Goal: Task Accomplishment & Management: Complete application form

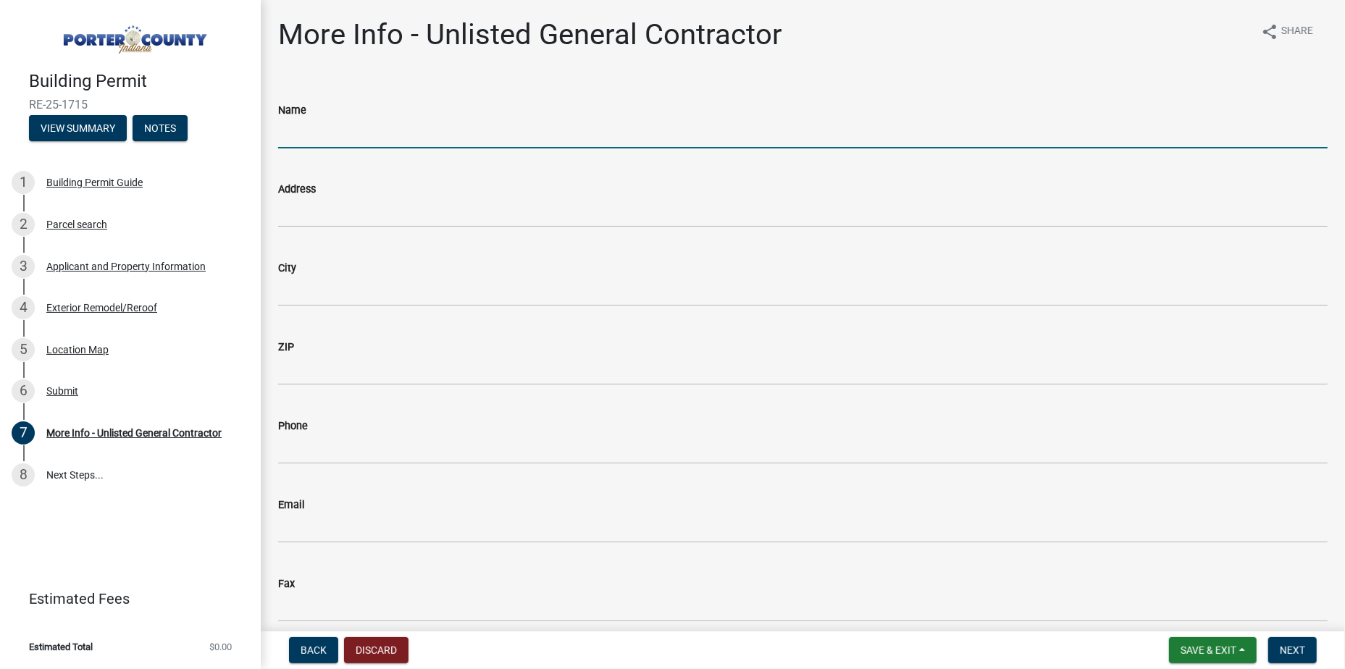
click at [451, 123] on input "Name" at bounding box center [802, 134] width 1049 height 30
type input "Alpha Storm Solutions"
type input "[STREET_ADDRESS][PERSON_NAME]"
type input "[GEOGRAPHIC_DATA]"
type input "46342"
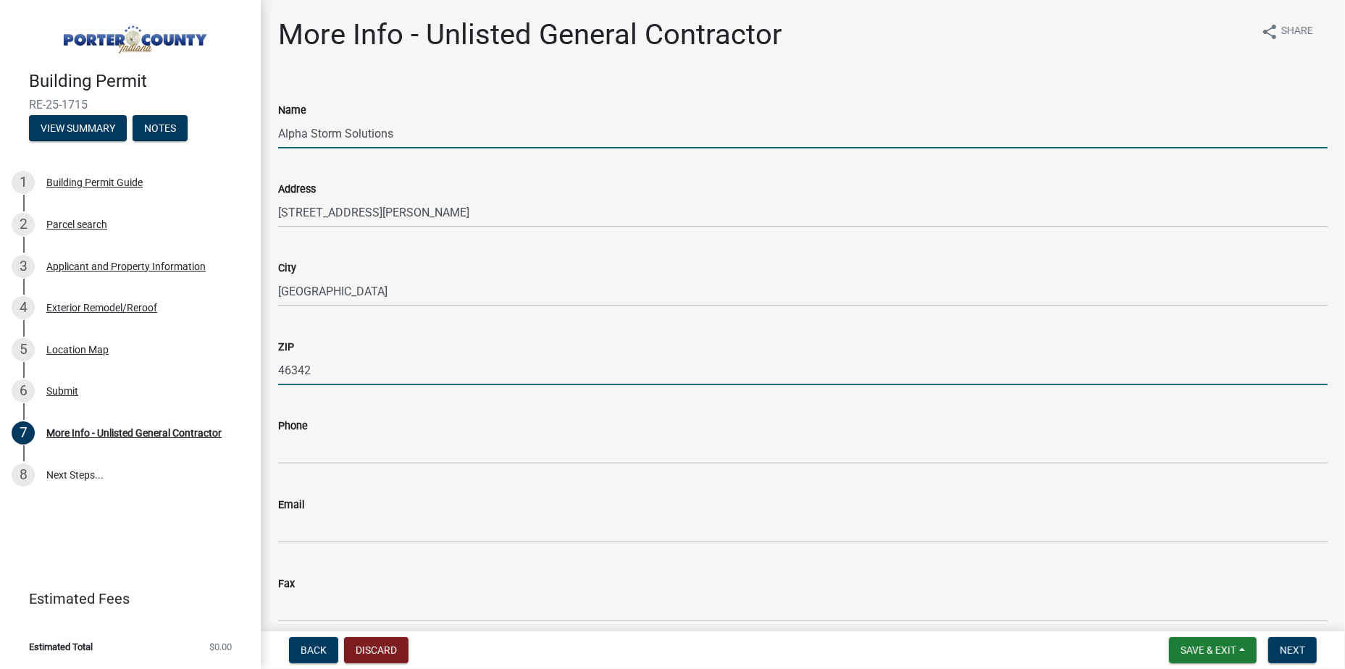
type input "2193109517"
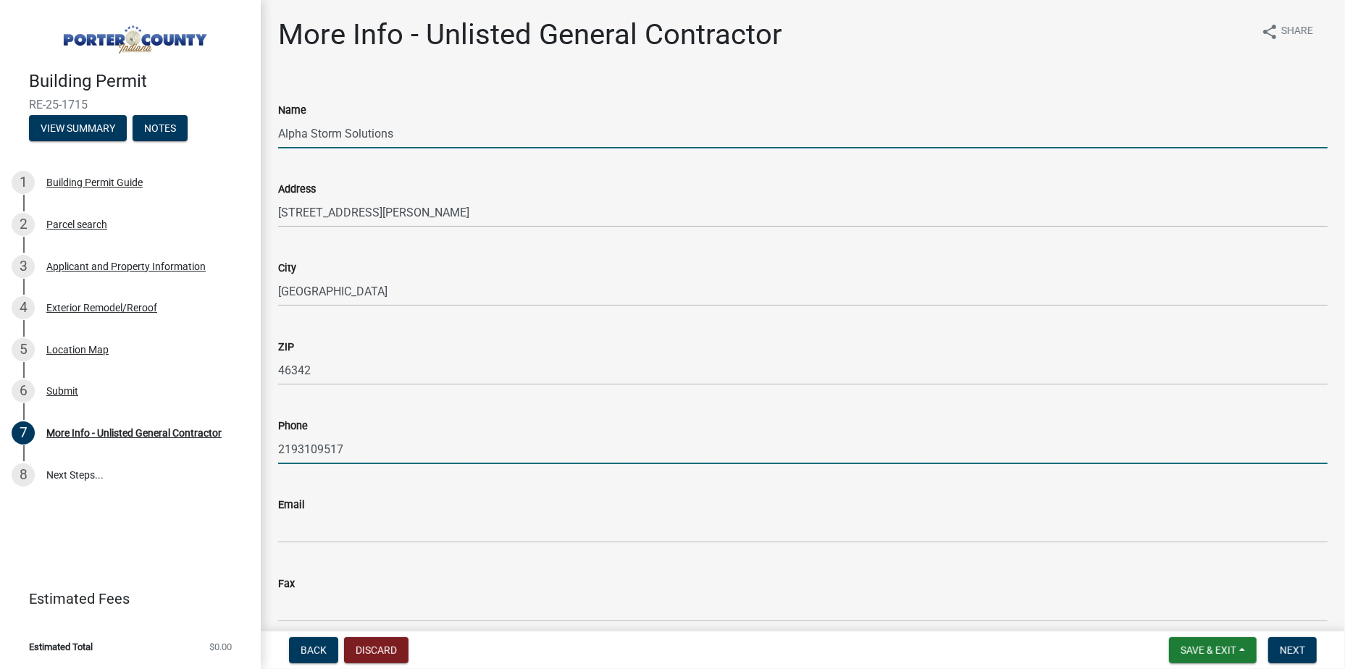
type input "[EMAIL_ADDRESS][DOMAIN_NAME]"
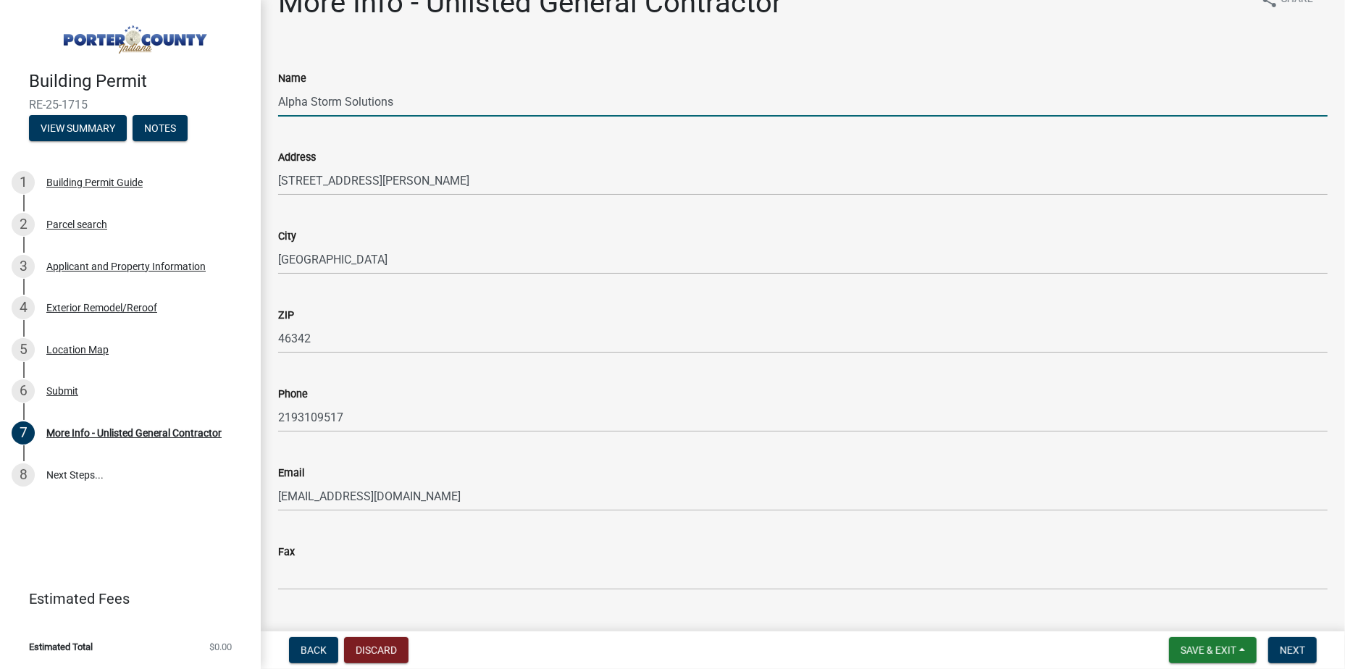
scroll to position [64, 0]
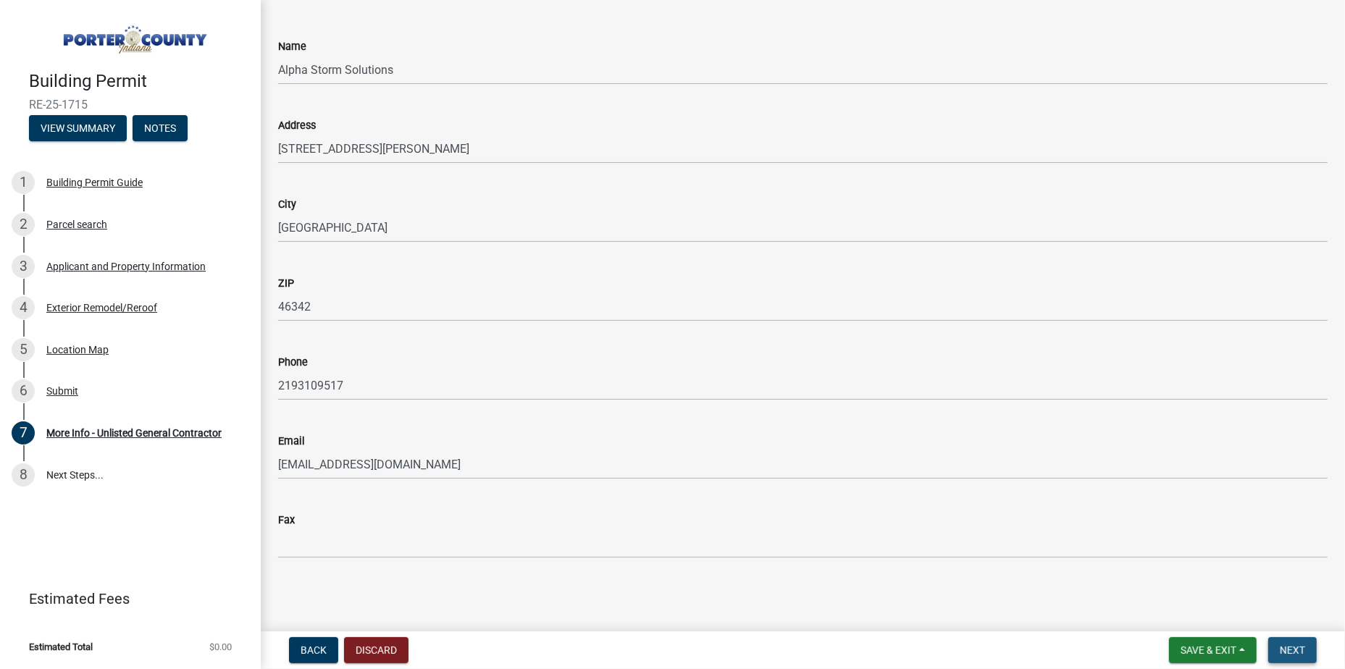
click at [1297, 647] on span "Next" at bounding box center [1292, 650] width 25 height 12
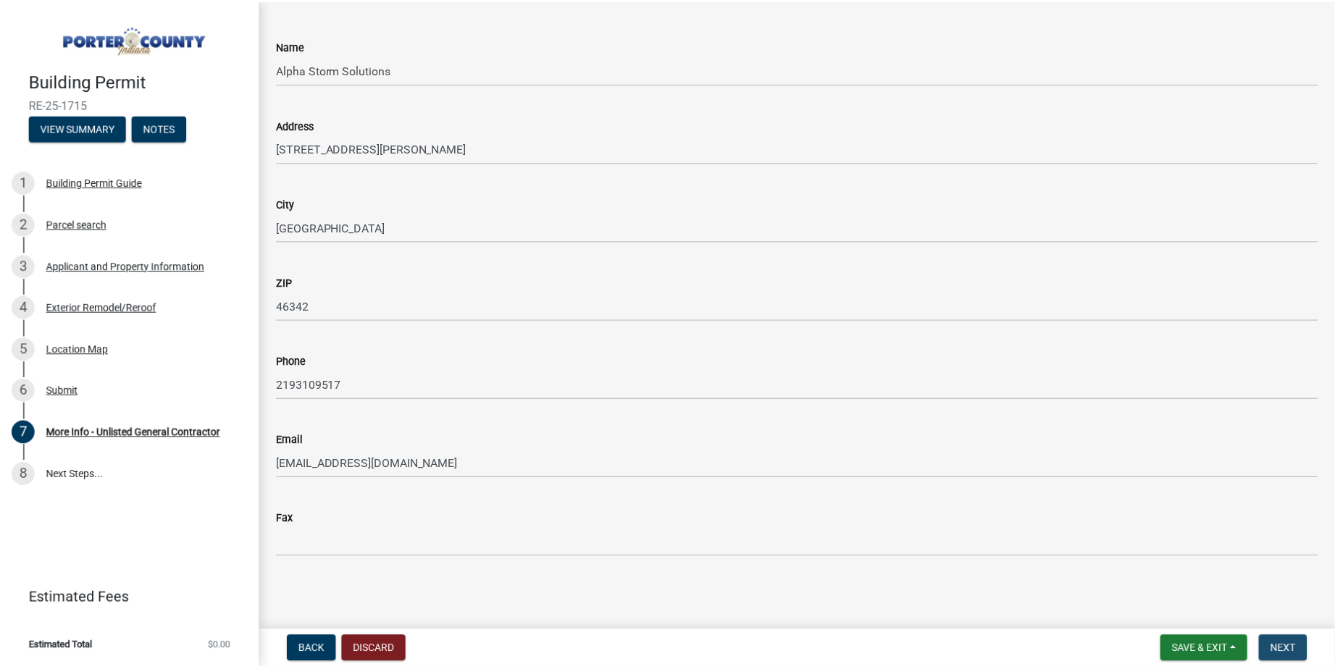
scroll to position [0, 0]
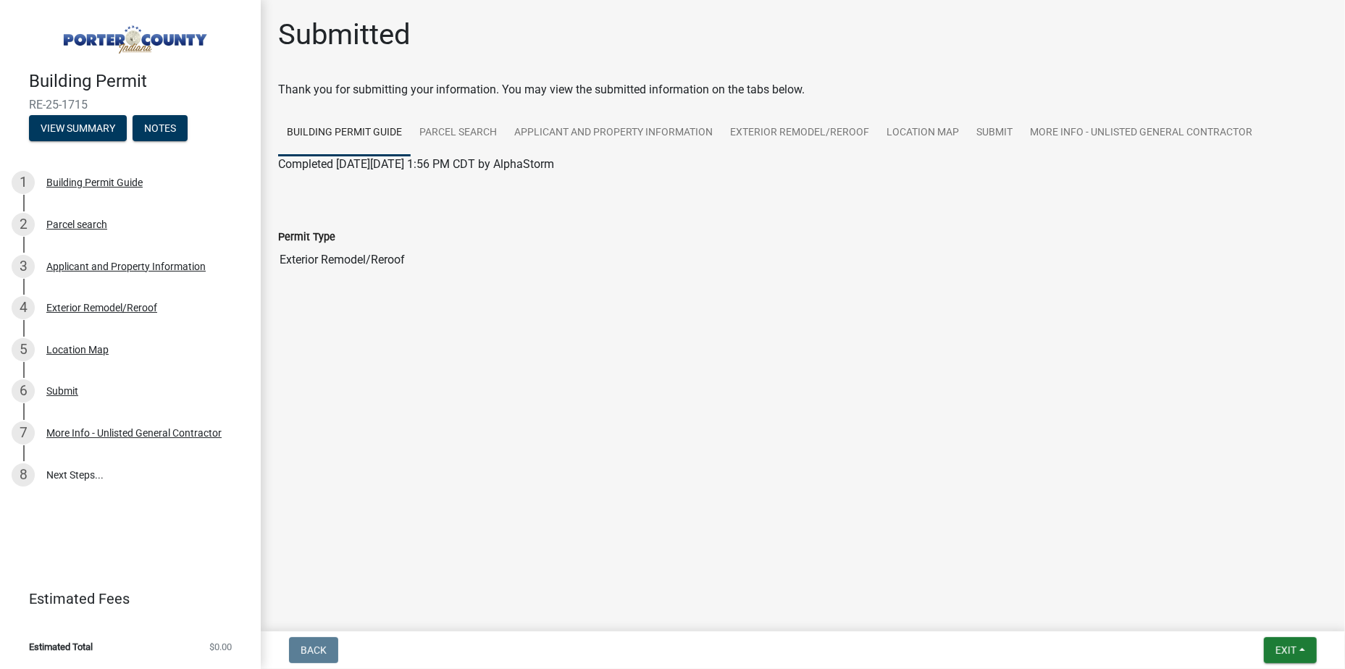
click at [1324, 644] on div "Back Exit Save Save & Exit" at bounding box center [802, 650] width 1061 height 26
click at [1313, 643] on button "Exit" at bounding box center [1290, 650] width 53 height 26
click at [1259, 618] on button "Save & Exit" at bounding box center [1259, 612] width 116 height 35
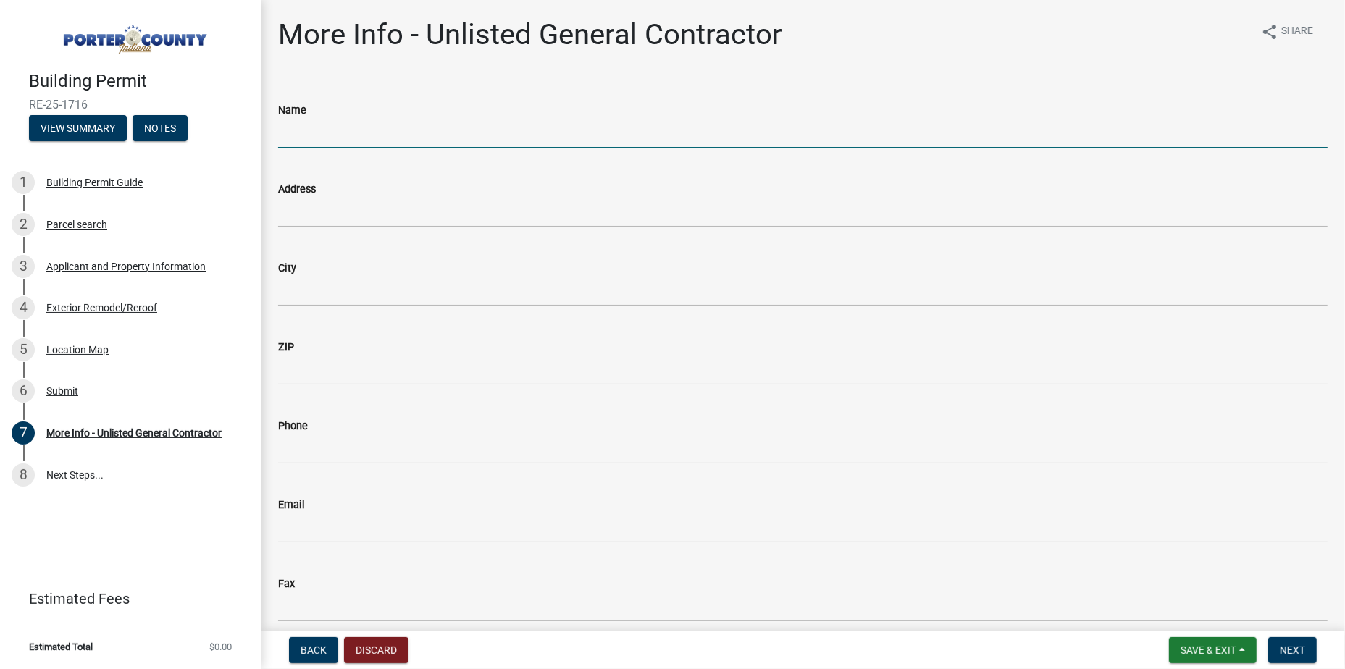
click at [490, 127] on input "Name" at bounding box center [802, 134] width 1049 height 30
type input "Alpha Storm Solutions"
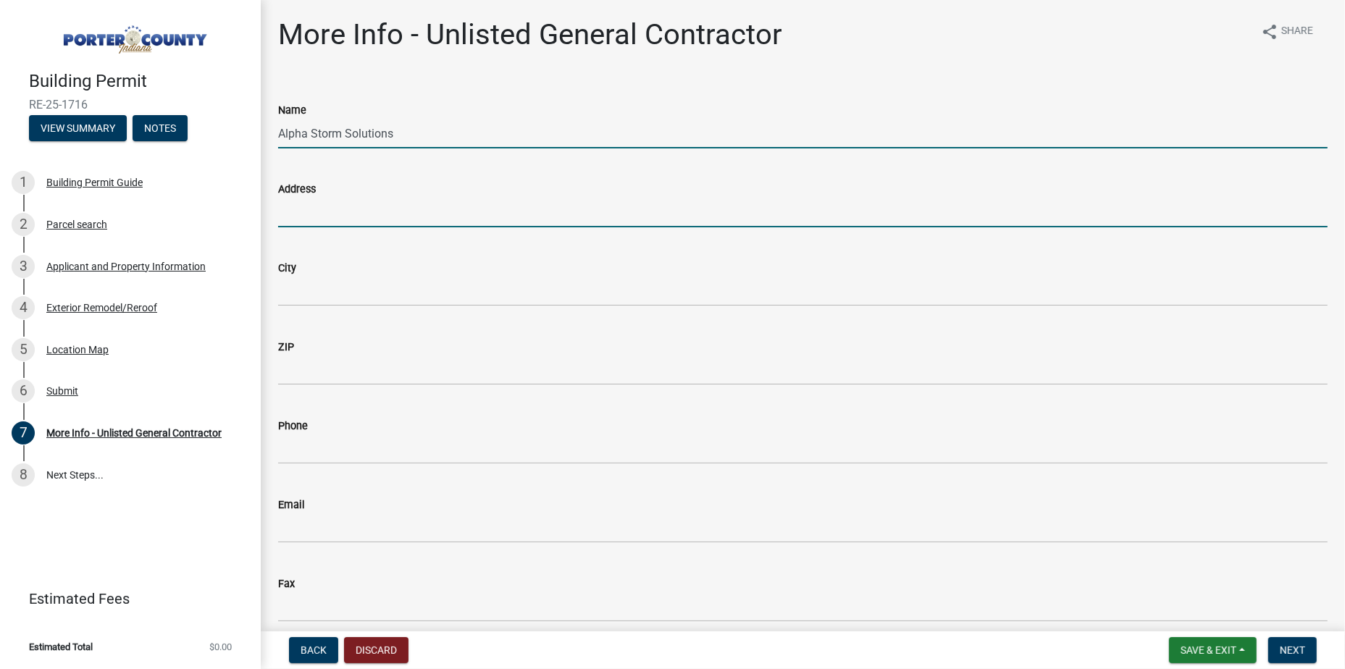
type input "[STREET_ADDRESS][PERSON_NAME]"
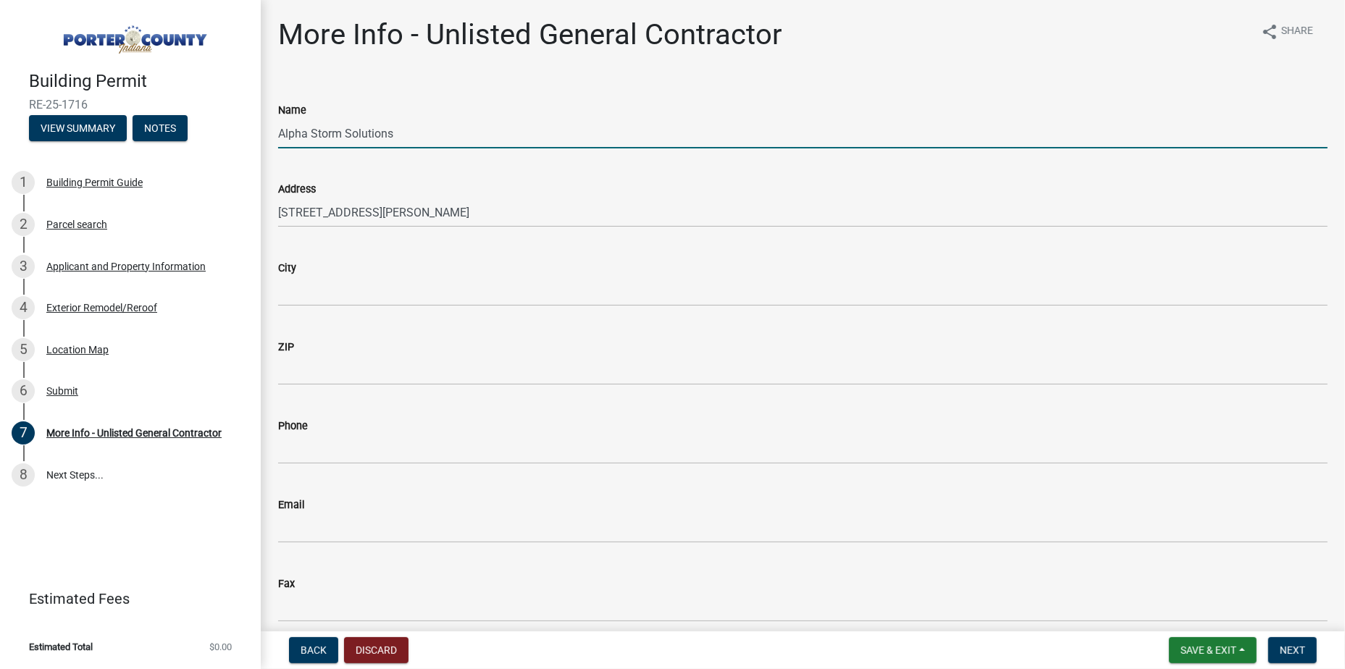
type input "[GEOGRAPHIC_DATA]"
type input "46342"
type input "2193109517"
type input "ka.alphastorm@gmail.com"
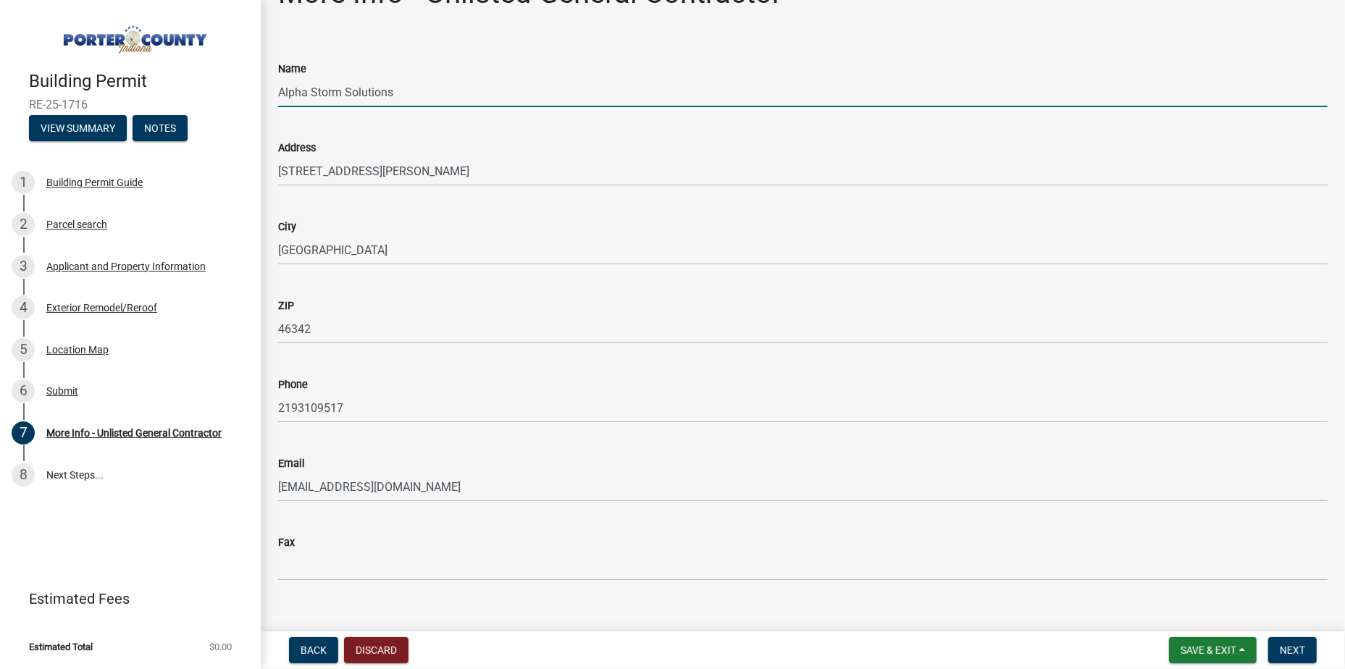
scroll to position [64, 0]
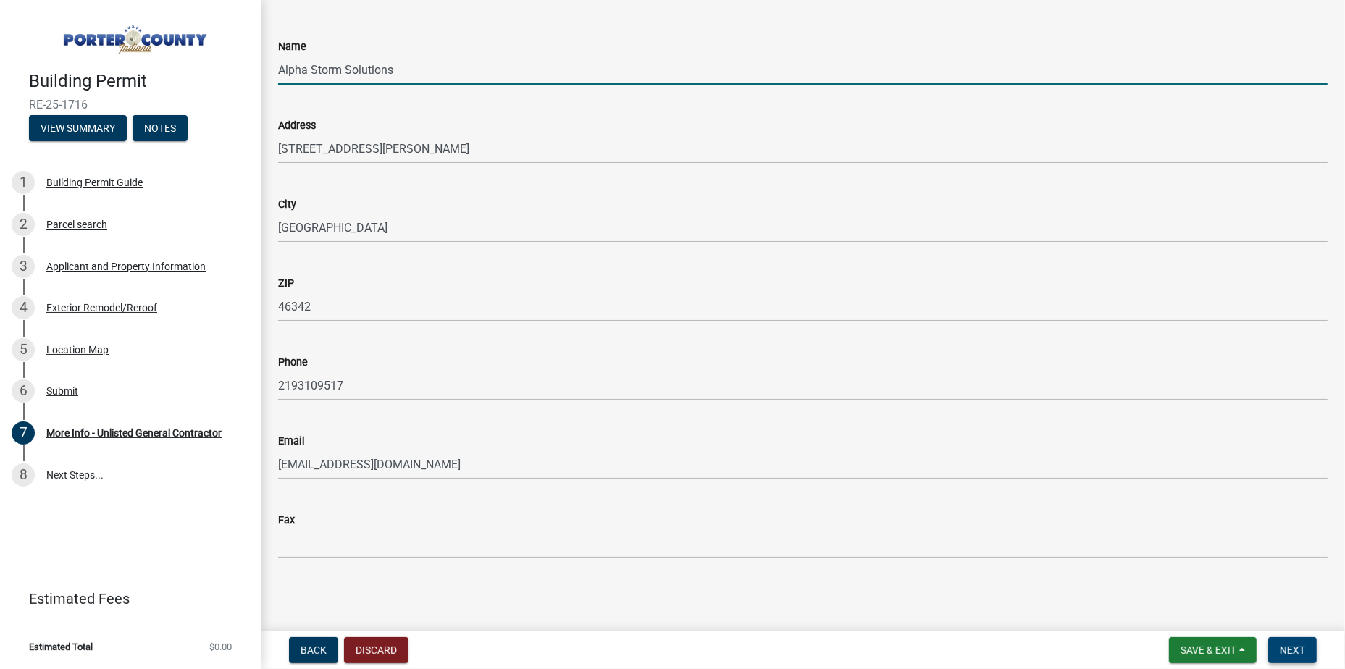
click at [1308, 656] on button "Next" at bounding box center [1292, 650] width 49 height 26
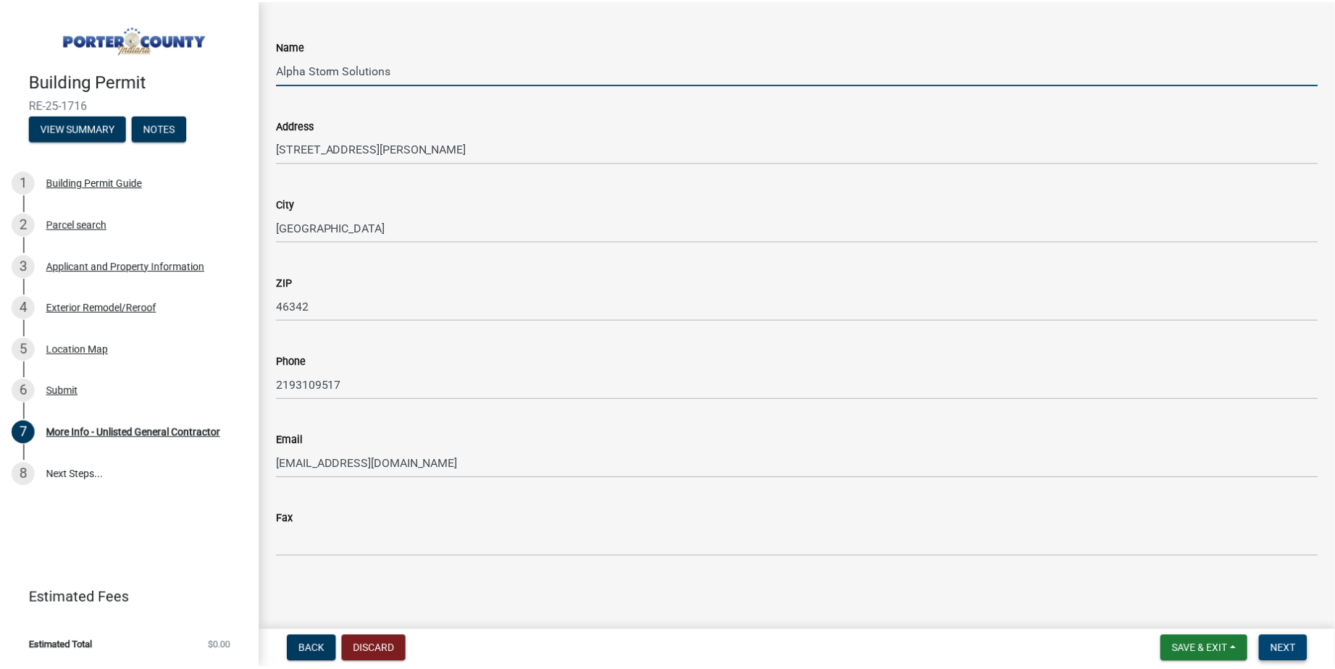
scroll to position [0, 0]
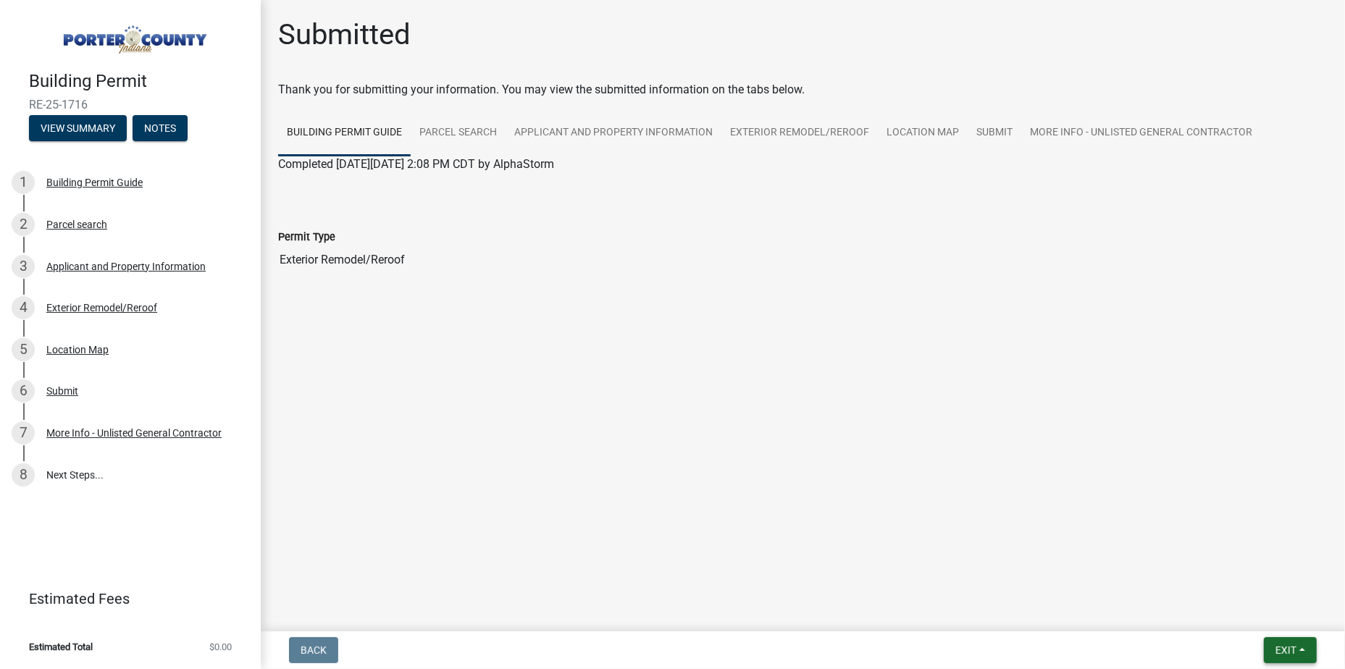
click at [1277, 659] on button "Exit" at bounding box center [1290, 650] width 53 height 26
click at [1264, 622] on button "Save & Exit" at bounding box center [1259, 612] width 116 height 35
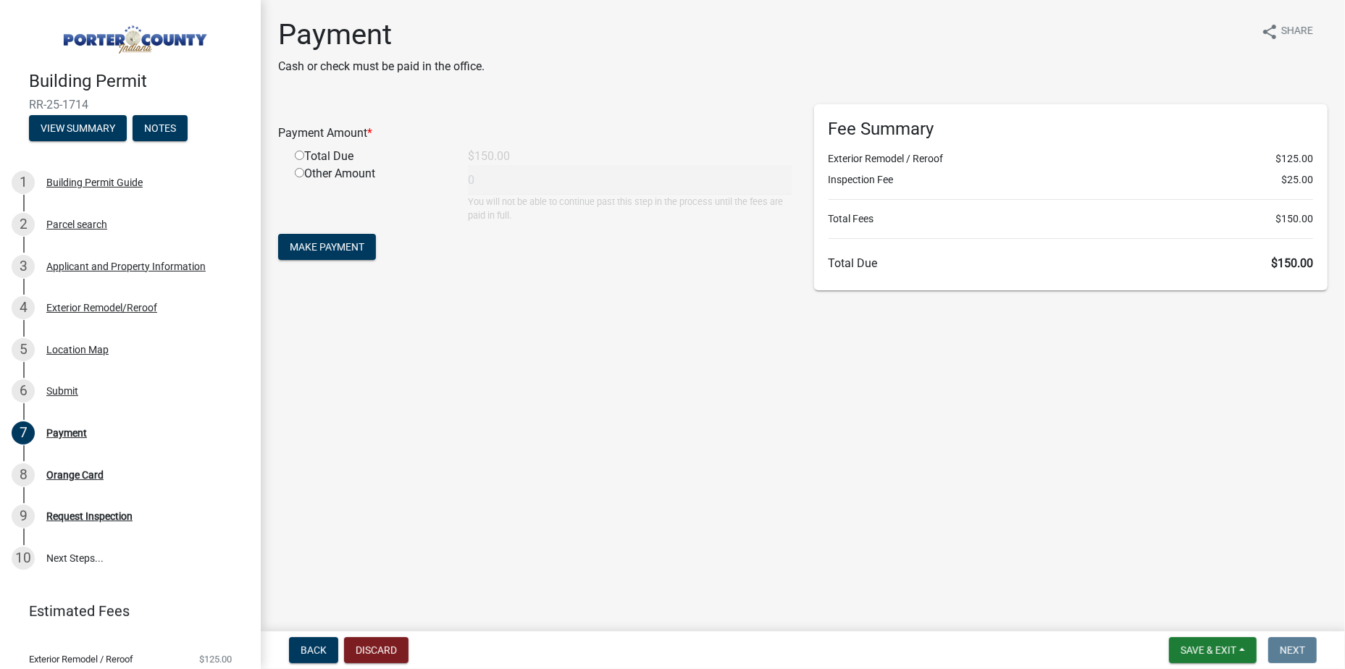
click at [287, 155] on div "Total Due" at bounding box center [370, 156] width 173 height 17
drag, startPoint x: 301, startPoint y: 156, endPoint x: 306, endPoint y: 161, distance: 8.2
click at [301, 156] on input "radio" at bounding box center [299, 155] width 9 height 9
radio input "true"
type input "150"
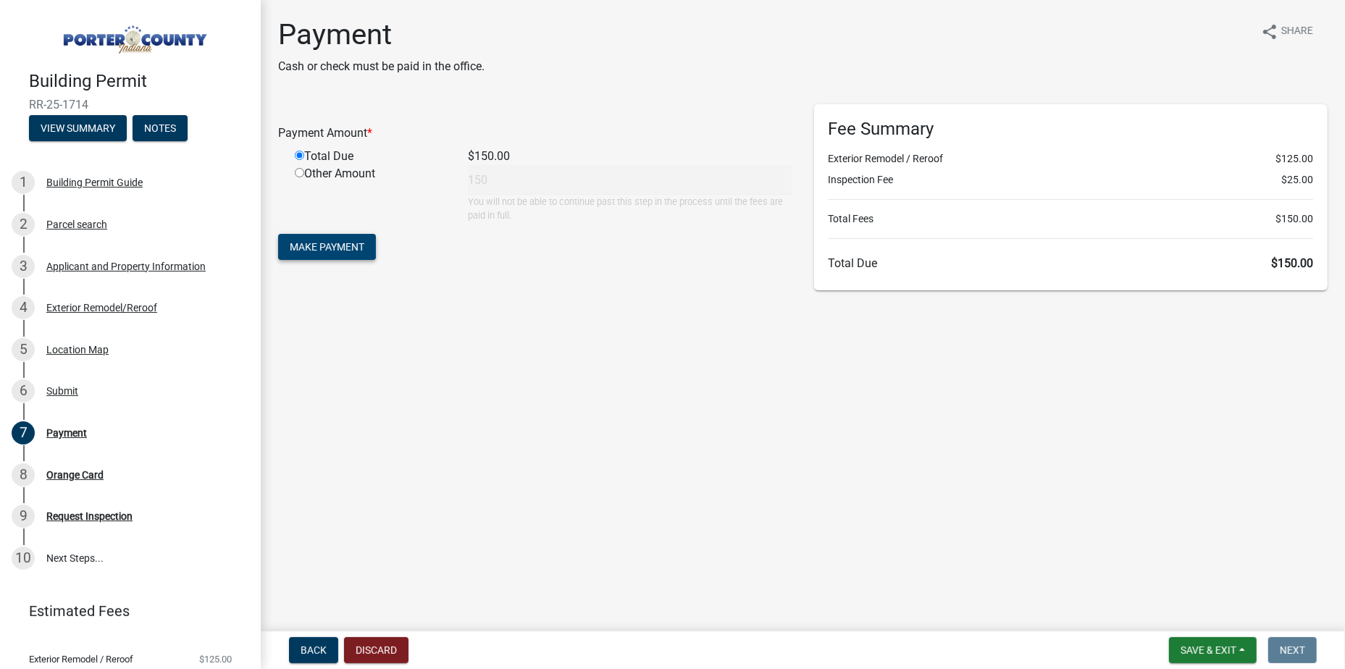
click at [364, 249] on span "Make Payment" at bounding box center [327, 247] width 75 height 12
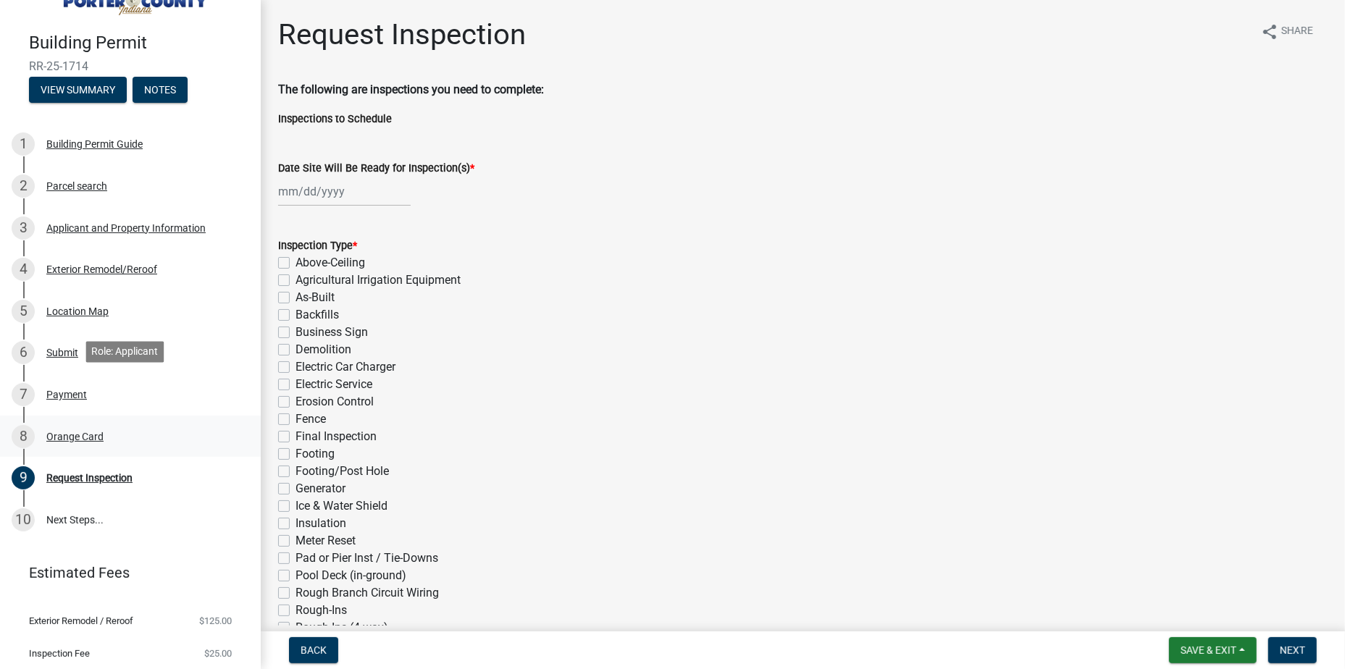
scroll to position [74, 0]
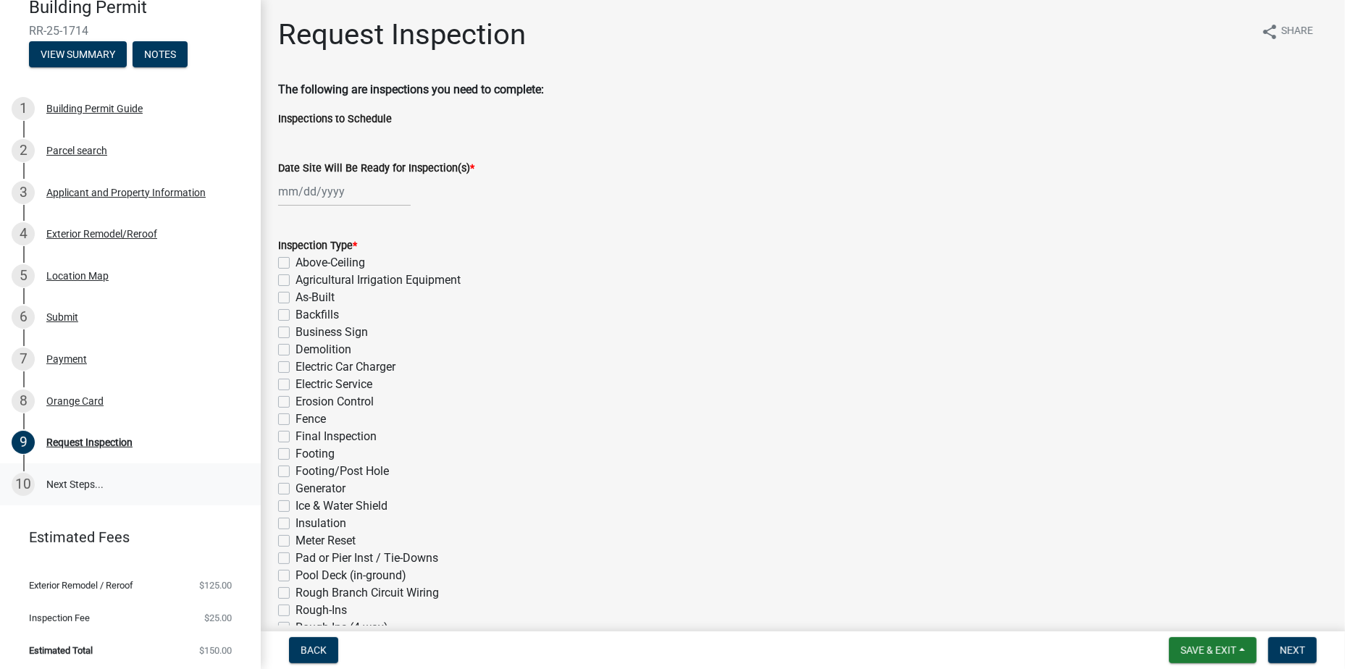
click at [15, 479] on div "10" at bounding box center [23, 484] width 23 height 23
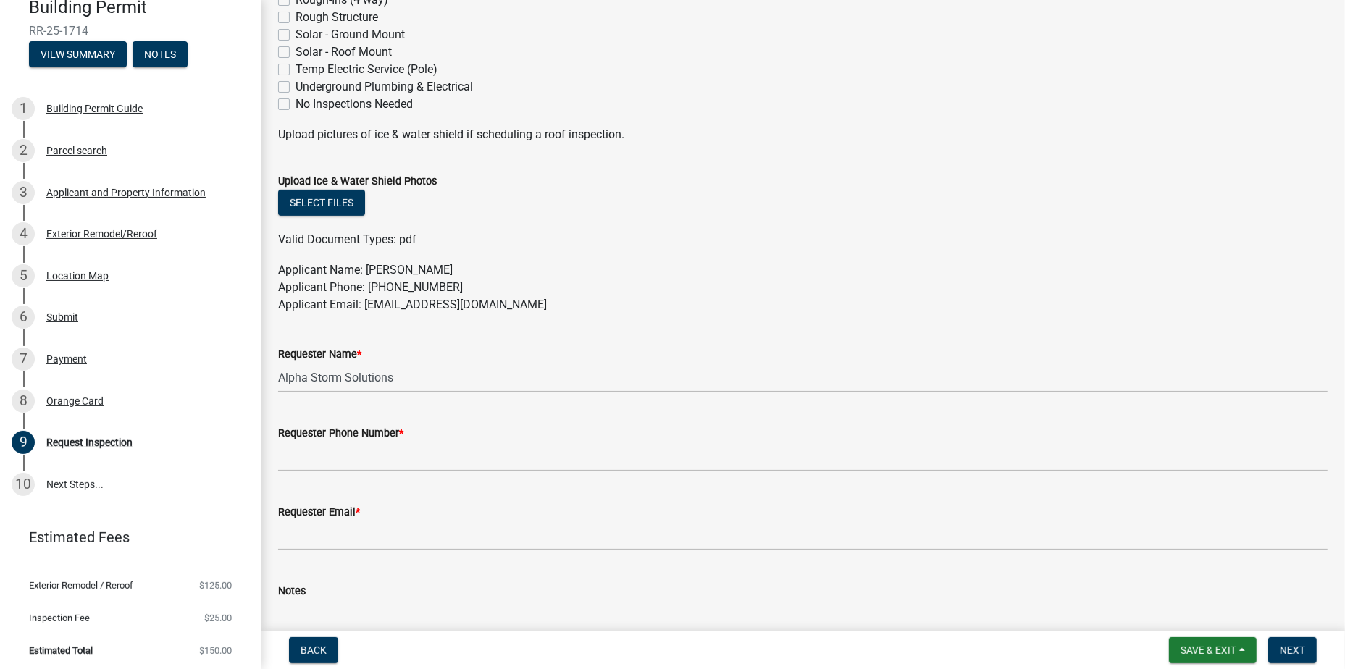
scroll to position [737, 0]
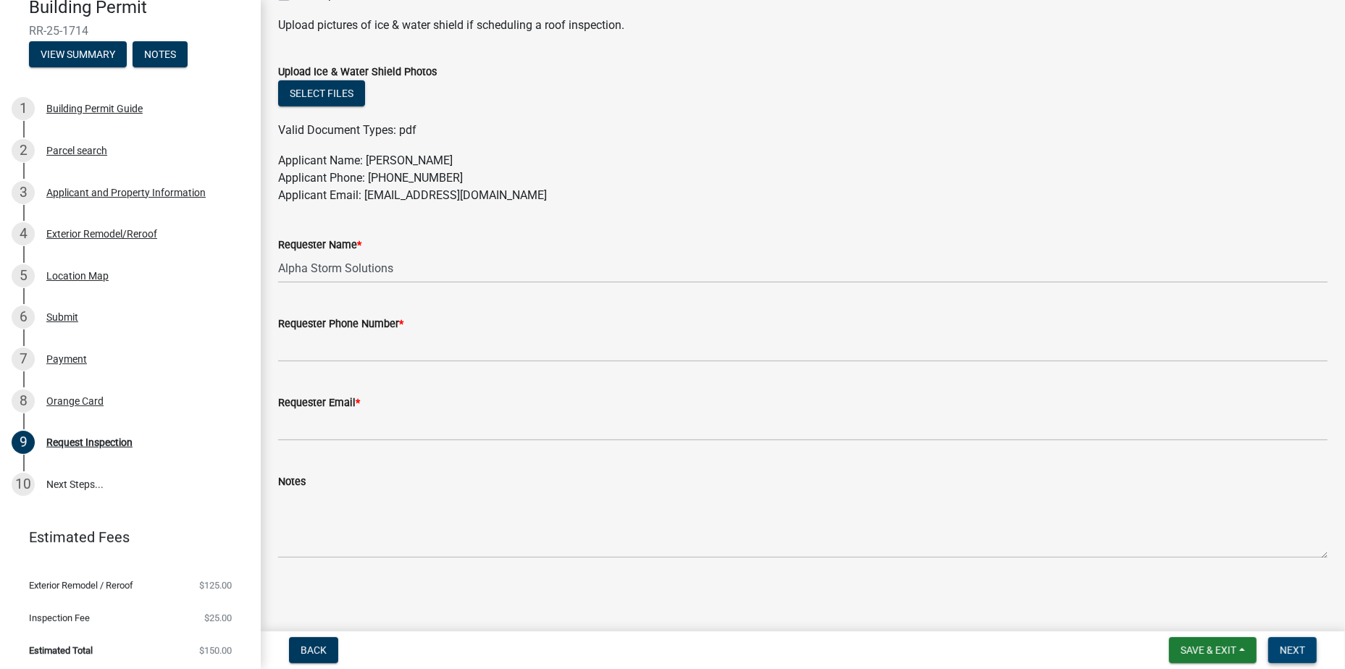
click at [1284, 650] on span "Next" at bounding box center [1292, 650] width 25 height 12
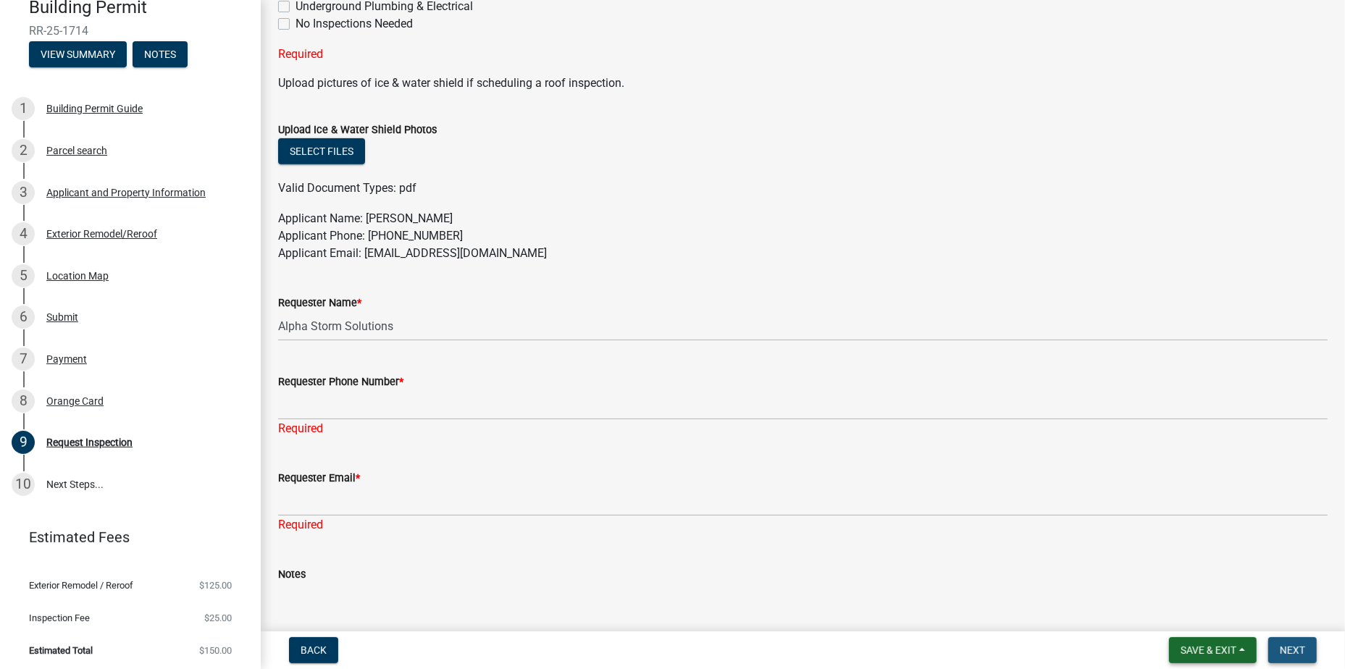
scroll to position [766, 0]
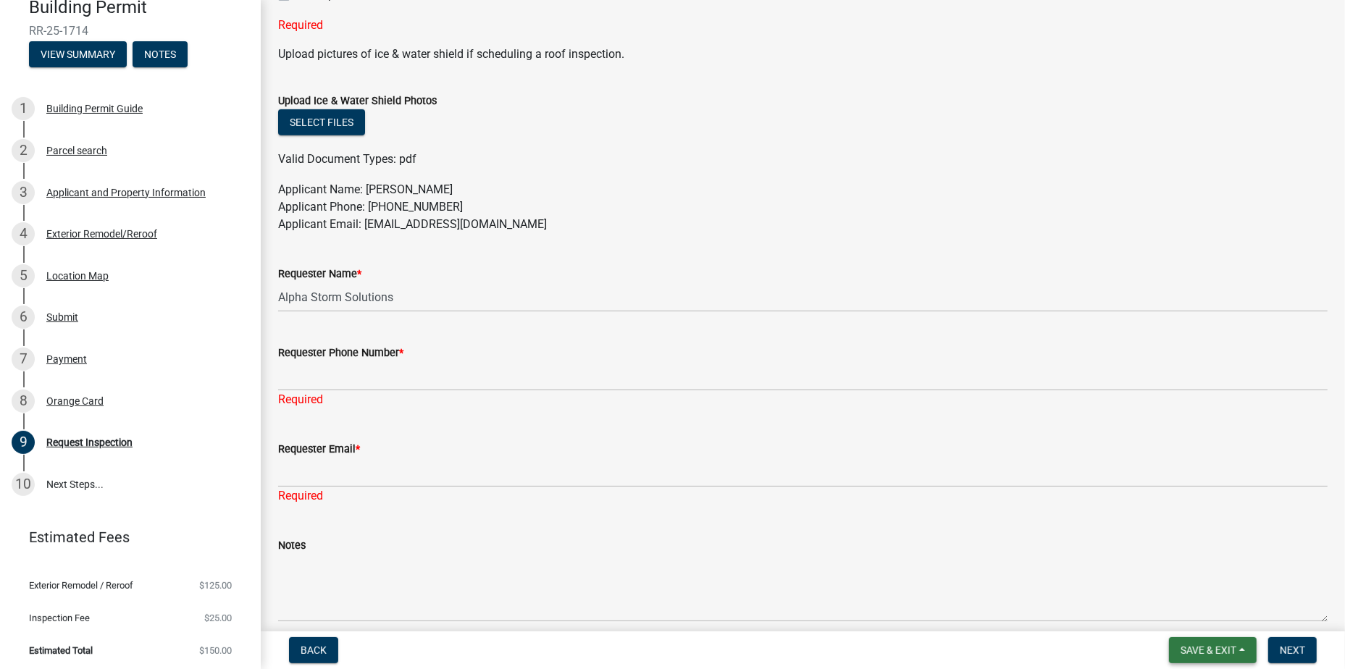
click at [1197, 655] on span "Save & Exit" at bounding box center [1208, 650] width 56 height 12
click at [1180, 610] on button "Save & Exit" at bounding box center [1199, 612] width 116 height 35
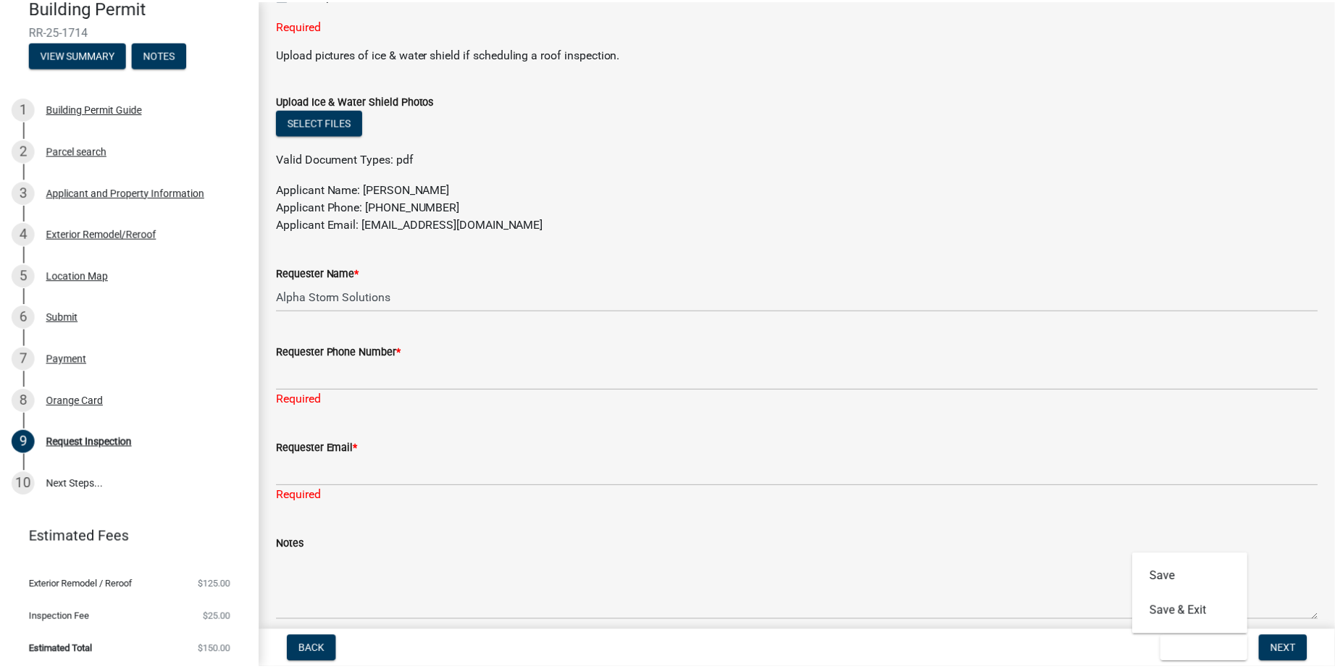
scroll to position [0, 0]
